Goal: Check status: Check status

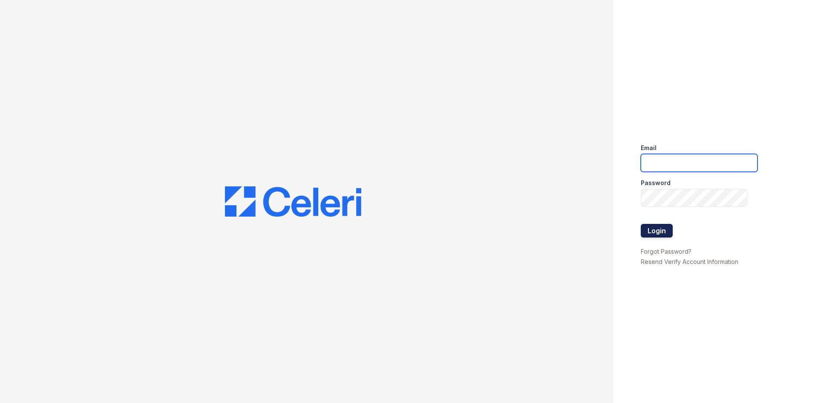
type input "[DOMAIN_NAME][EMAIL_ADDRESS][DOMAIN_NAME]"
click at [653, 228] on button "Login" at bounding box center [657, 231] width 32 height 14
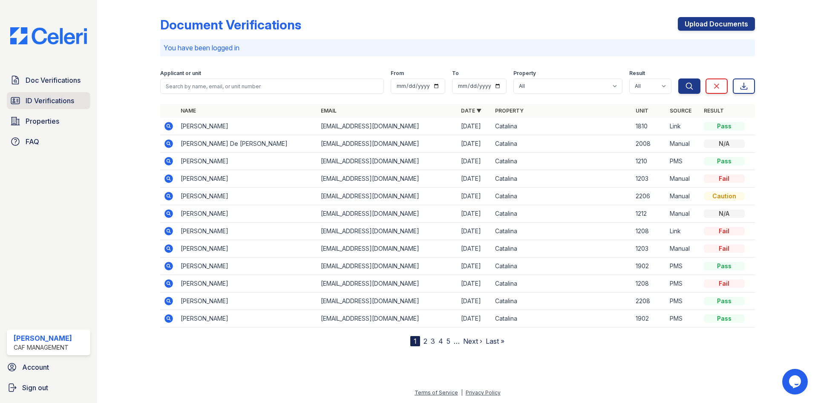
drag, startPoint x: 51, startPoint y: 98, endPoint x: 66, endPoint y: 101, distance: 15.2
click at [51, 98] on span "ID Verifications" at bounding box center [50, 100] width 49 height 10
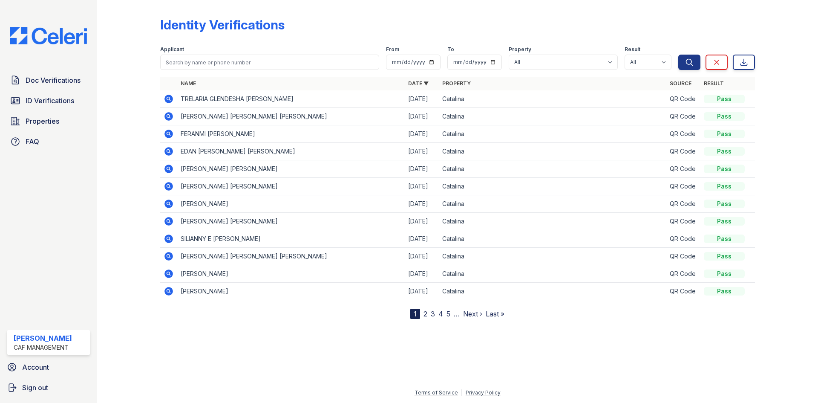
click at [170, 222] on icon at bounding box center [168, 221] width 9 height 9
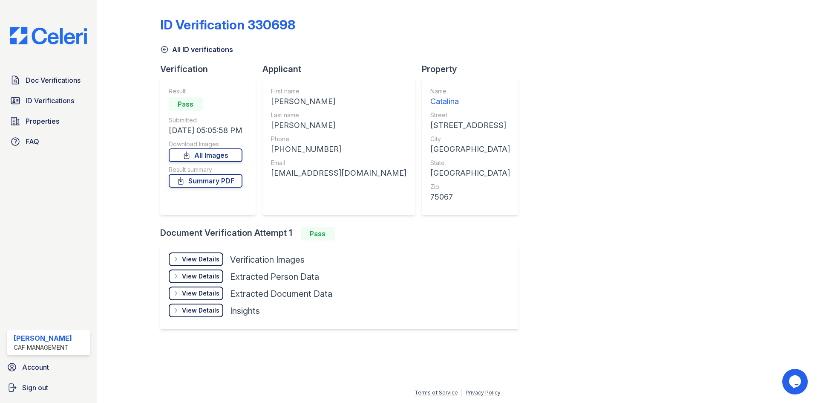
click at [205, 256] on div "View Details" at bounding box center [200, 259] width 37 height 9
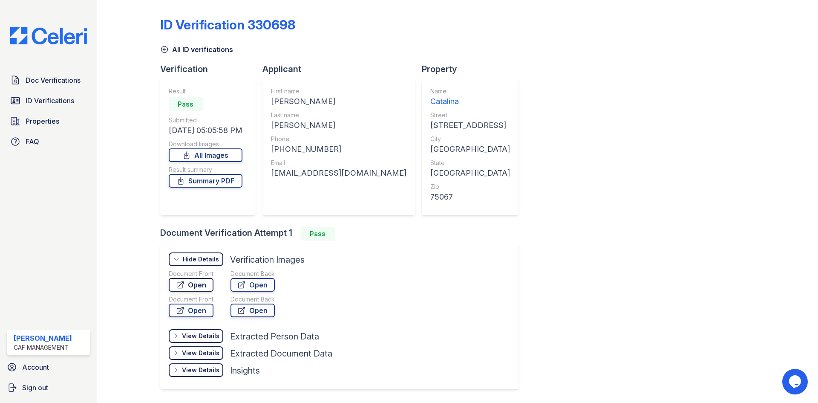
click at [196, 284] on link "Open" at bounding box center [191, 285] width 45 height 14
click at [213, 178] on link "Summary PDF" at bounding box center [206, 181] width 74 height 14
click at [68, 80] on span "Doc Verifications" at bounding box center [53, 80] width 55 height 10
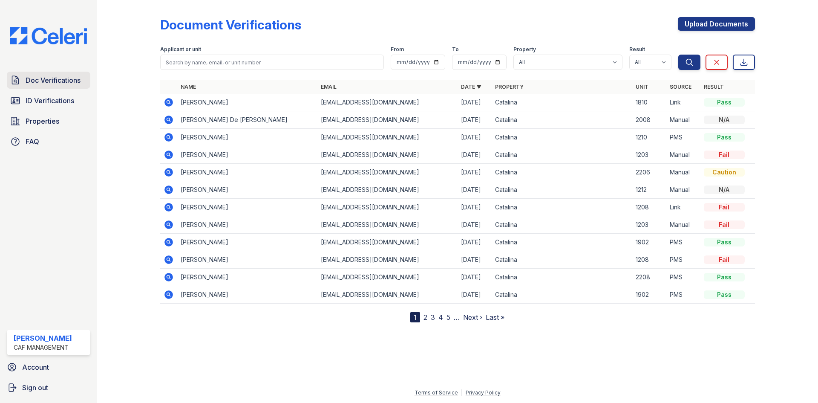
click at [43, 78] on span "Doc Verifications" at bounding box center [53, 80] width 55 height 10
click at [60, 101] on span "ID Verifications" at bounding box center [50, 100] width 49 height 10
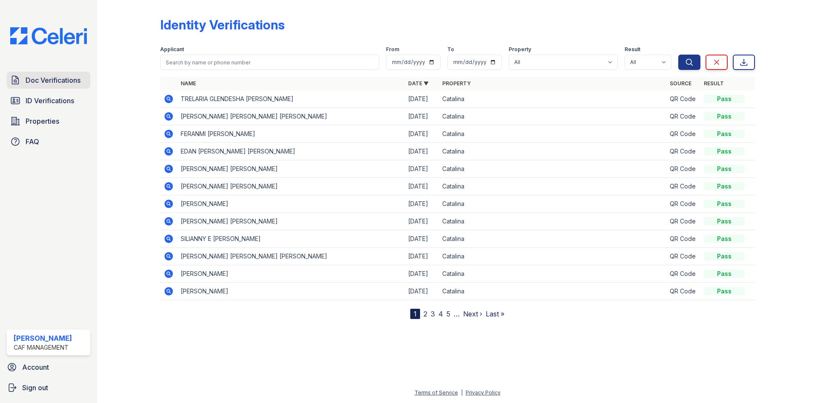
click at [58, 78] on span "Doc Verifications" at bounding box center [53, 80] width 55 height 10
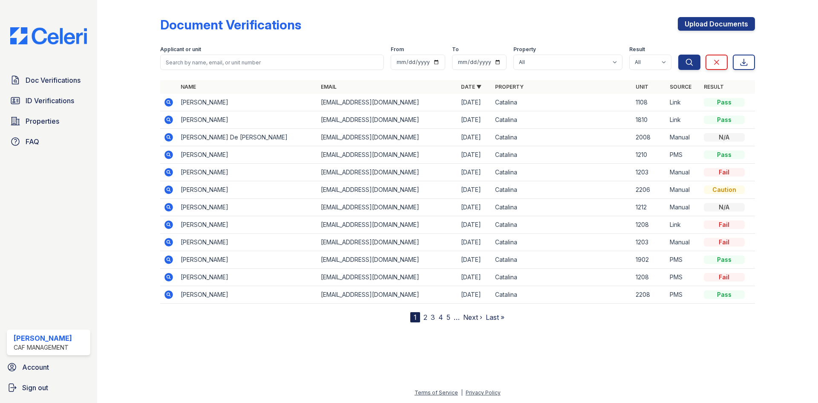
click at [166, 100] on icon at bounding box center [168, 102] width 9 height 9
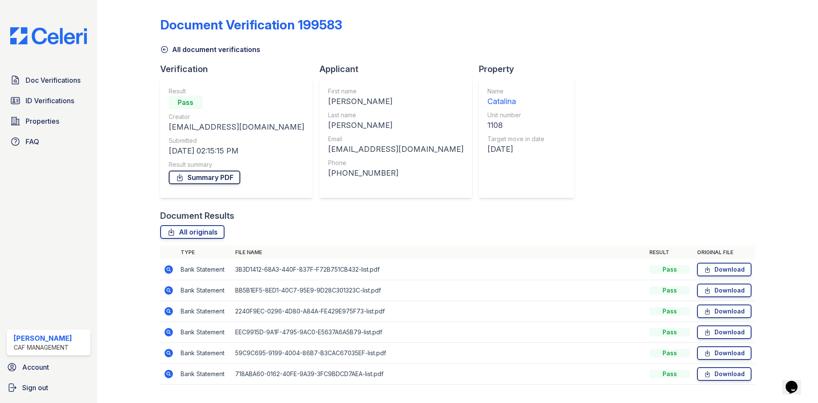
click at [211, 176] on link "Summary PDF" at bounding box center [205, 177] width 72 height 14
click at [49, 78] on span "Doc Verifications" at bounding box center [53, 80] width 55 height 10
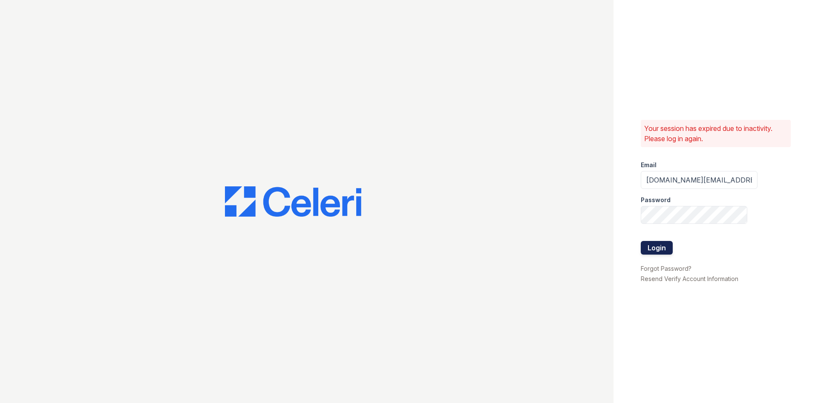
click at [663, 248] on button "Login" at bounding box center [657, 248] width 32 height 14
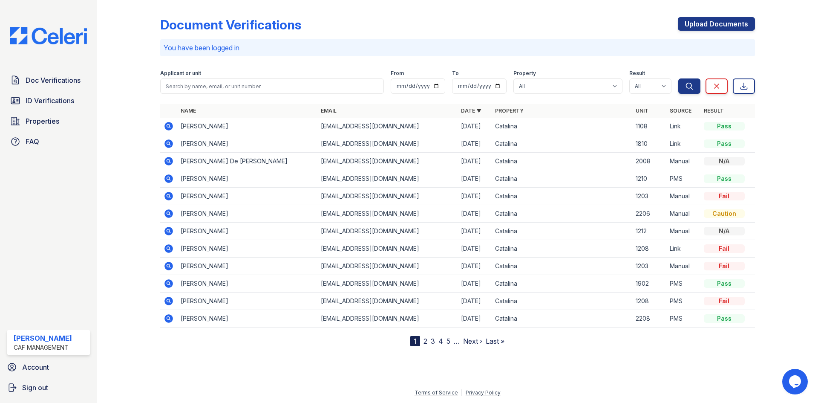
click at [168, 124] on icon at bounding box center [168, 126] width 9 height 9
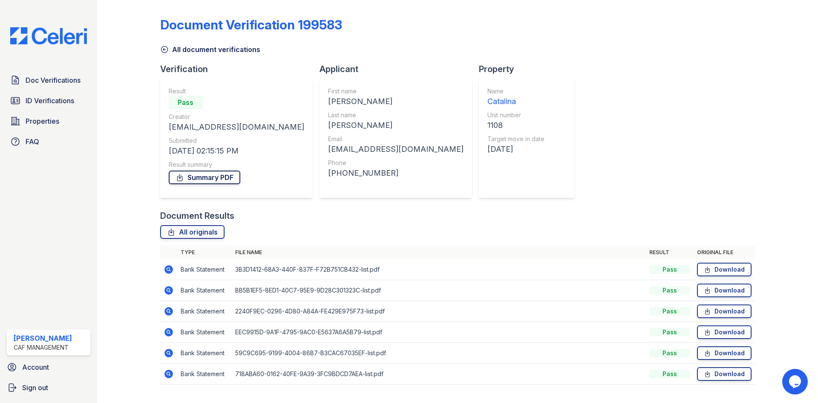
click at [219, 178] on link "Summary PDF" at bounding box center [205, 177] width 72 height 14
